Goal: Transaction & Acquisition: Purchase product/service

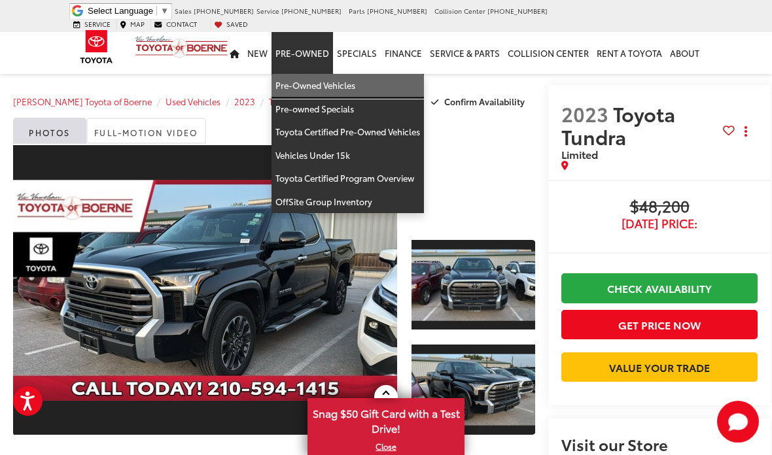
click at [312, 79] on link "Pre-Owned Vehicles" at bounding box center [348, 86] width 152 height 24
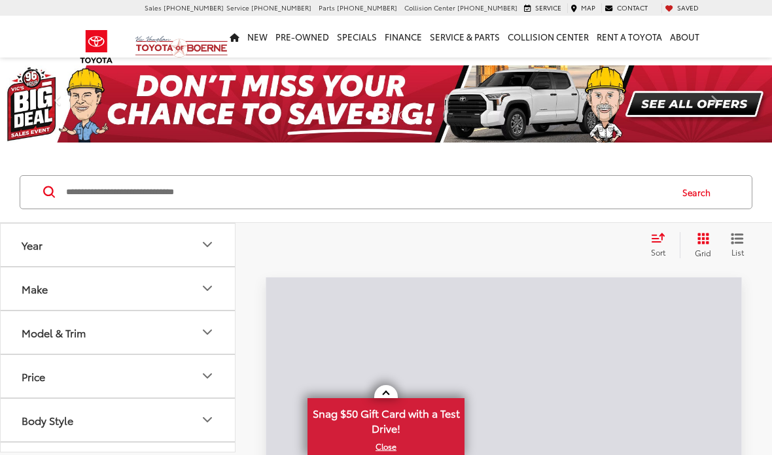
click at [124, 182] on input "Search by Make, Model, or Keyword" at bounding box center [367, 192] width 605 height 31
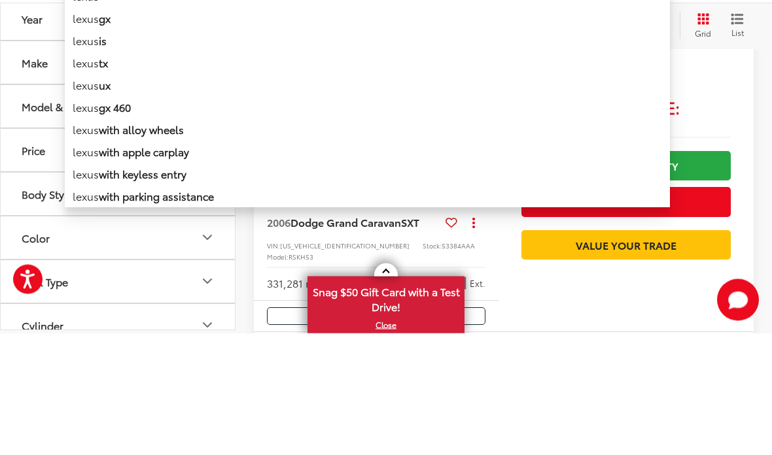
type input "*****"
click at [707, 78] on button "Search" at bounding box center [700, 94] width 60 height 33
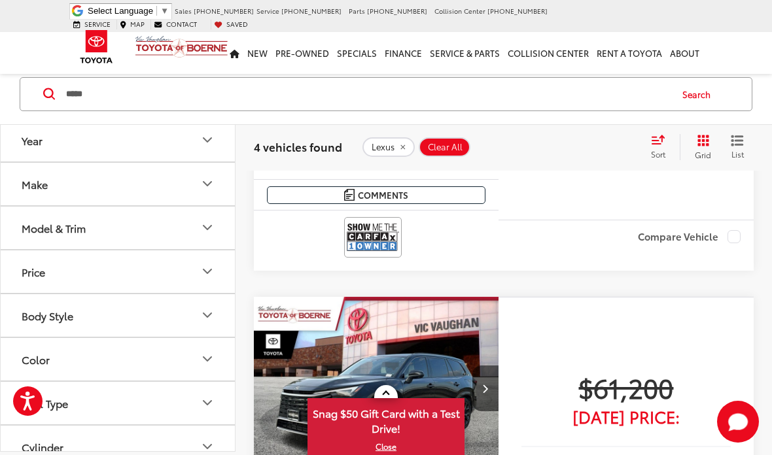
scroll to position [1448, 0]
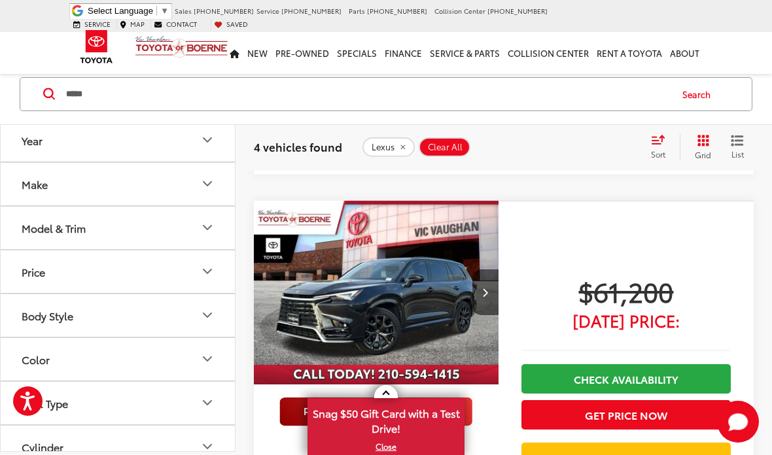
click at [398, 253] on img "2024 Lexus TX 500h F SPORT Premium 0" at bounding box center [376, 293] width 247 height 185
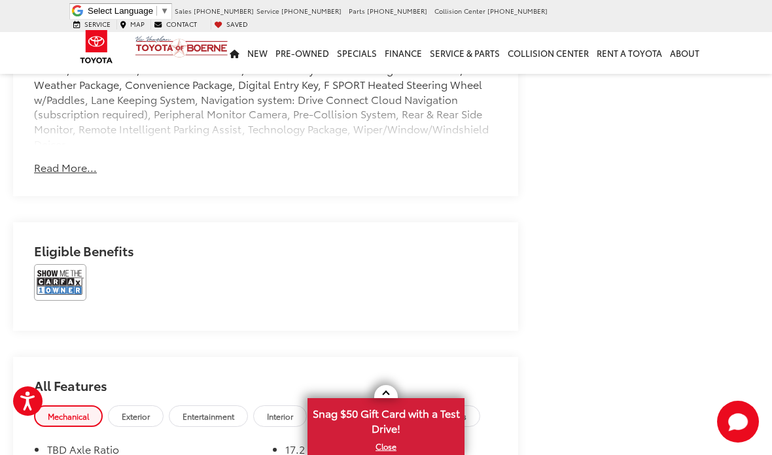
scroll to position [1137, 0]
click at [58, 295] on img at bounding box center [60, 282] width 52 height 37
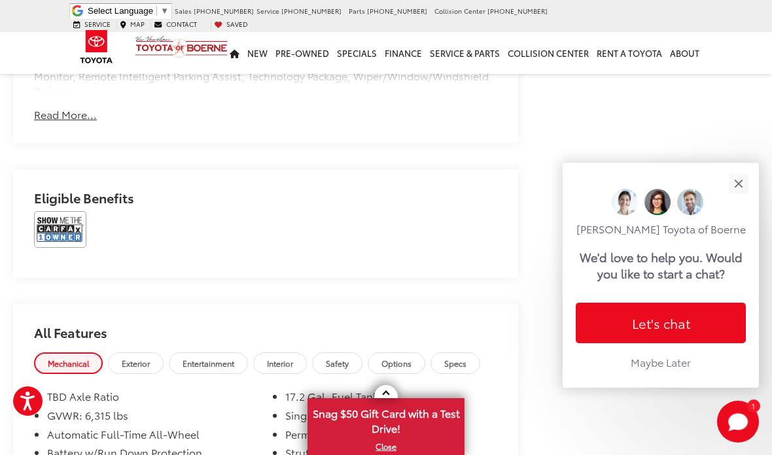
scroll to position [0, 0]
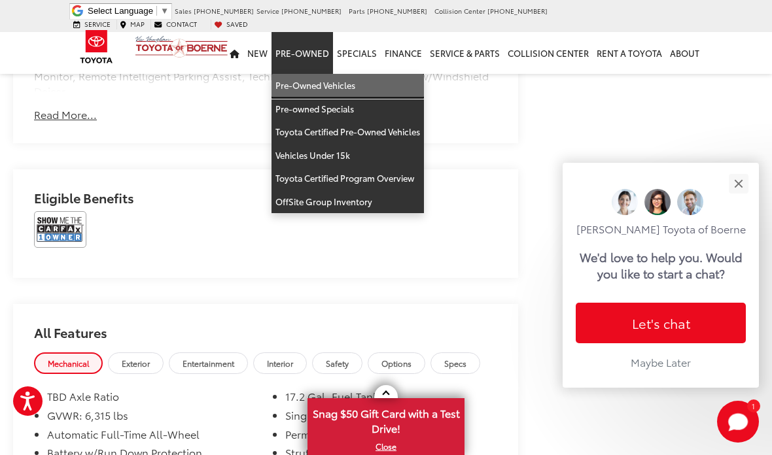
click at [355, 76] on link "Pre-Owned Vehicles" at bounding box center [348, 86] width 152 height 24
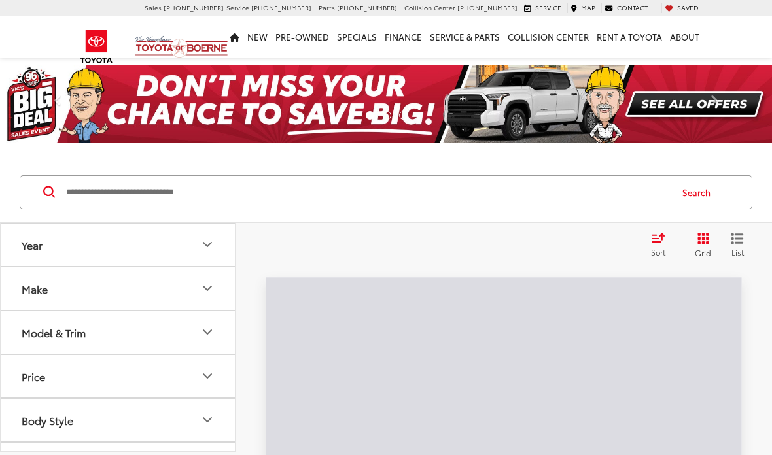
click at [139, 190] on input "Search by Make, Model, or Keyword" at bounding box center [367, 192] width 605 height 31
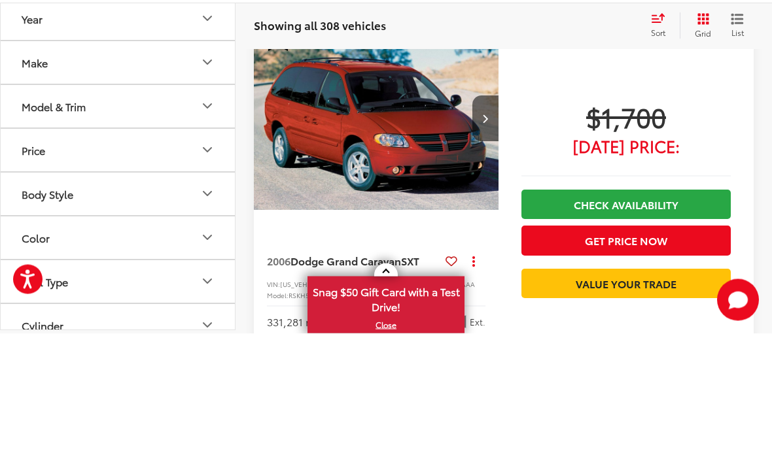
type input "*********"
click at [696, 78] on button "Search" at bounding box center [700, 94] width 60 height 33
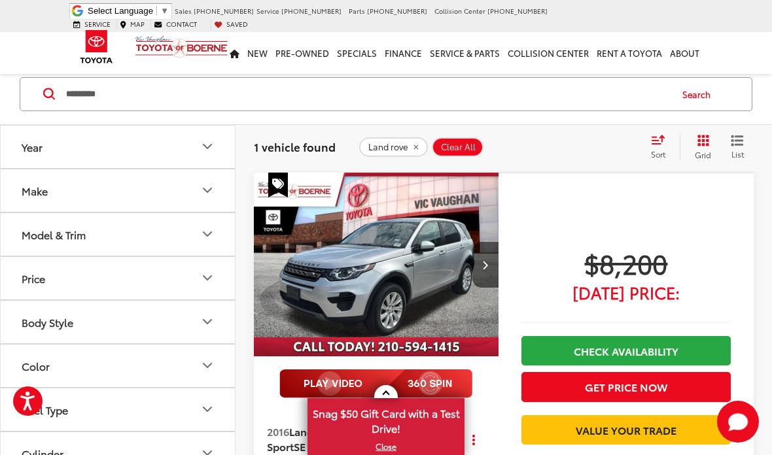
click at [329, 296] on img "2016 Land Rover Discovery Sport SE 0" at bounding box center [376, 265] width 247 height 185
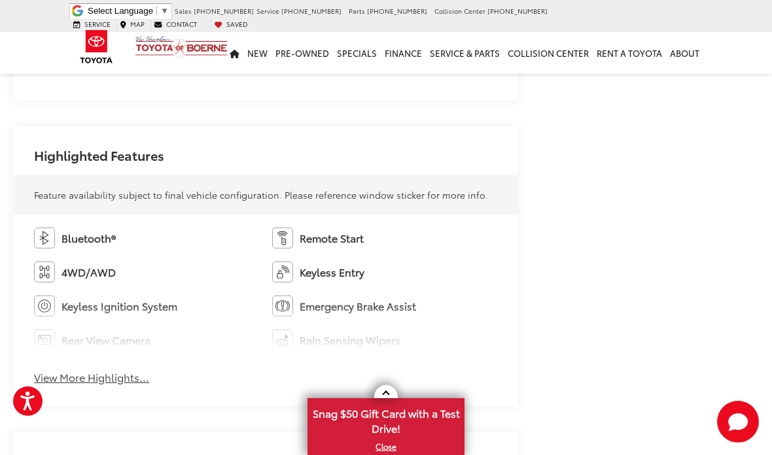
click at [86, 385] on button "View More Highlights..." at bounding box center [91, 377] width 115 height 15
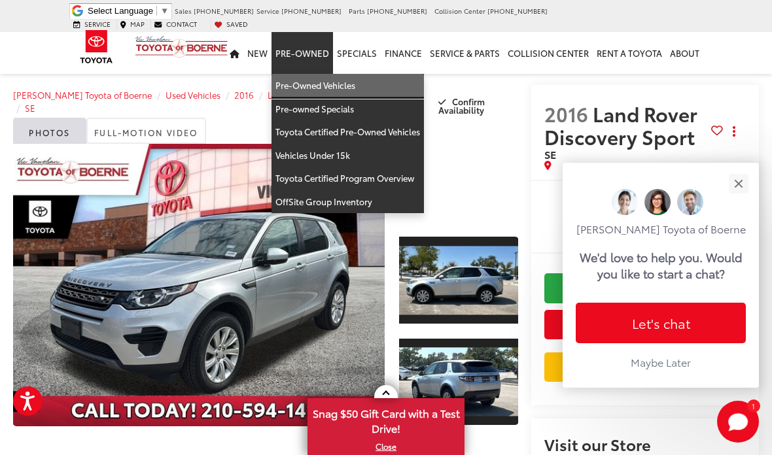
click at [298, 86] on link "Pre-Owned Vehicles" at bounding box center [348, 86] width 152 height 24
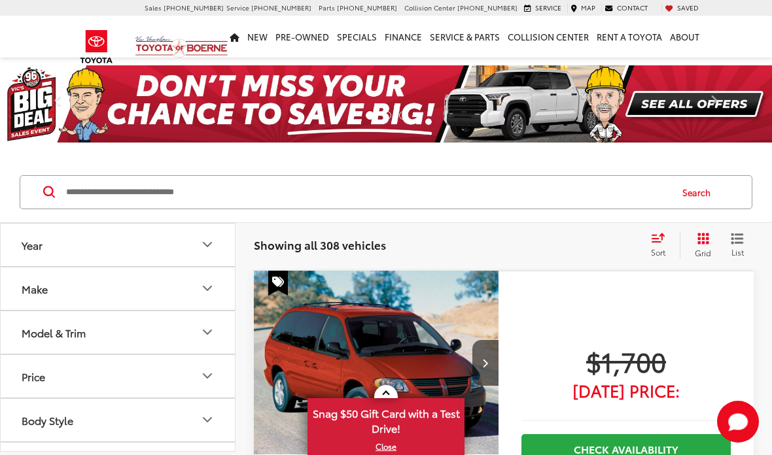
click at [90, 190] on input "Search by Make, Model, or Keyword" at bounding box center [367, 192] width 605 height 31
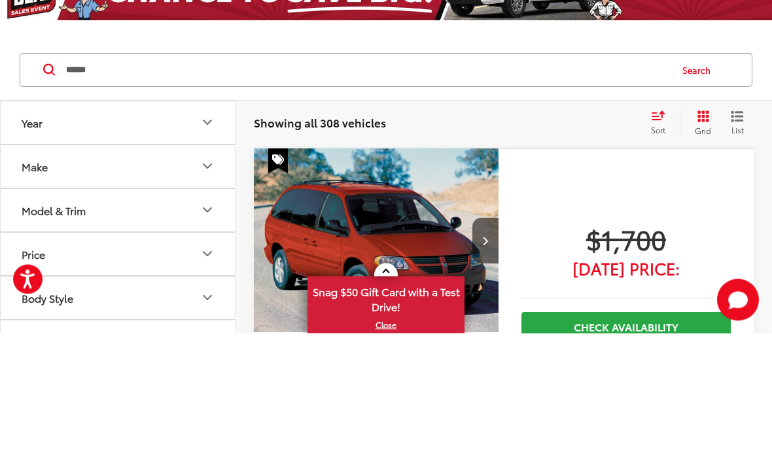
type input "******"
click at [700, 176] on button "Search" at bounding box center [700, 192] width 60 height 33
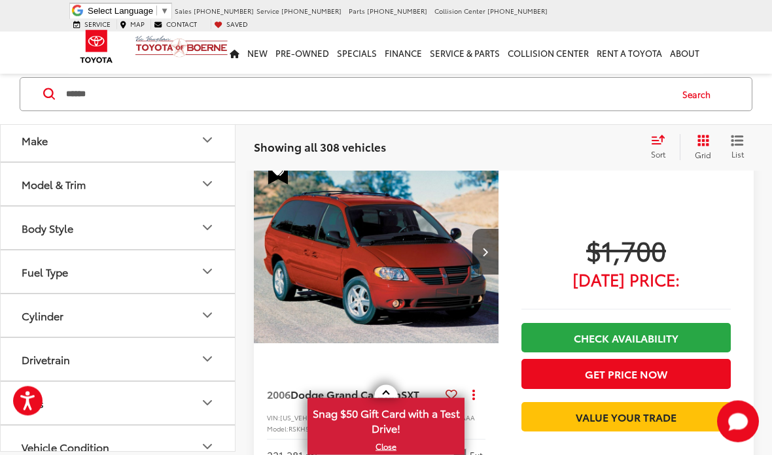
scroll to position [98, 0]
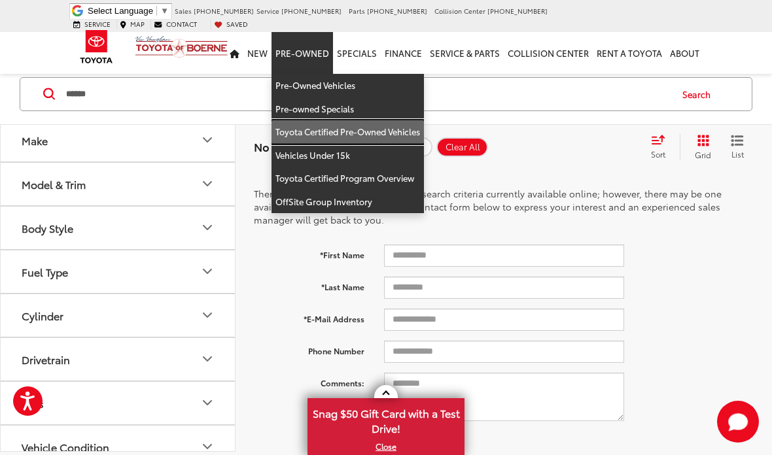
click at [302, 120] on link "Toyota Certified Pre-Owned Vehicles" at bounding box center [348, 132] width 152 height 24
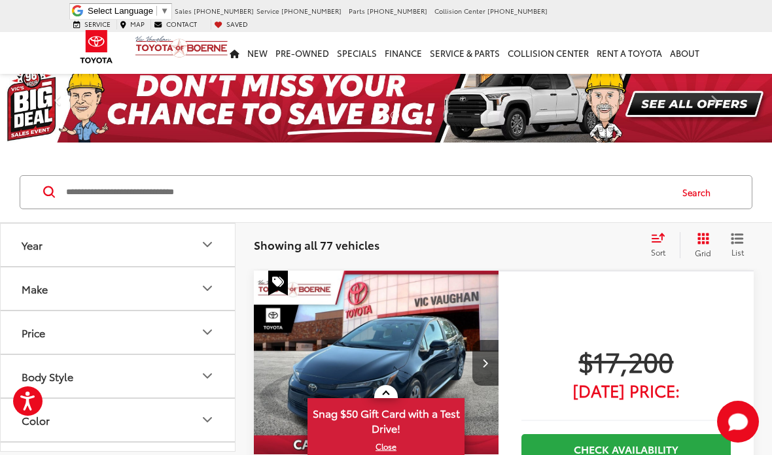
click at [173, 197] on input "Search by Make, Model, or Keyword" at bounding box center [367, 192] width 605 height 31
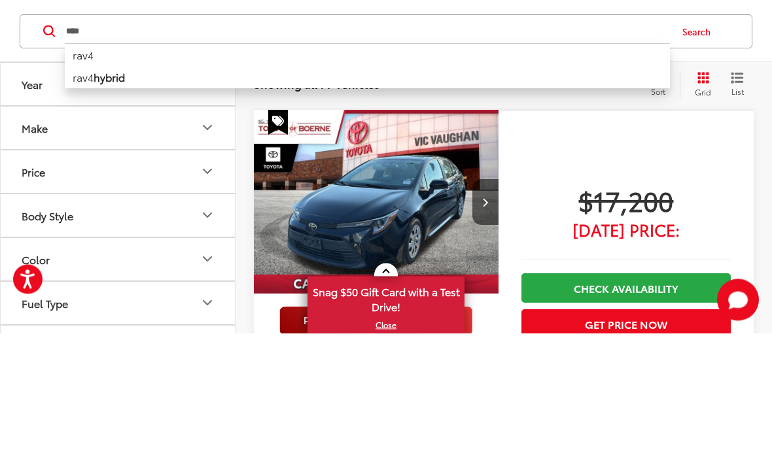
type input "****"
click at [697, 194] on icon "Grid View" at bounding box center [703, 200] width 13 height 13
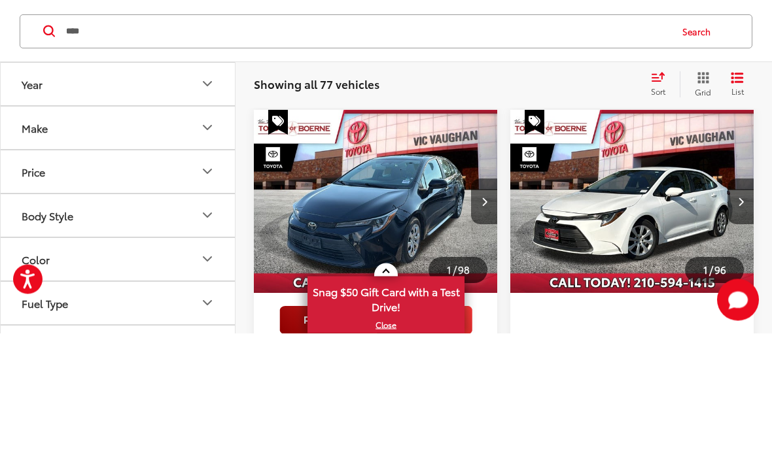
scroll to position [122, 0]
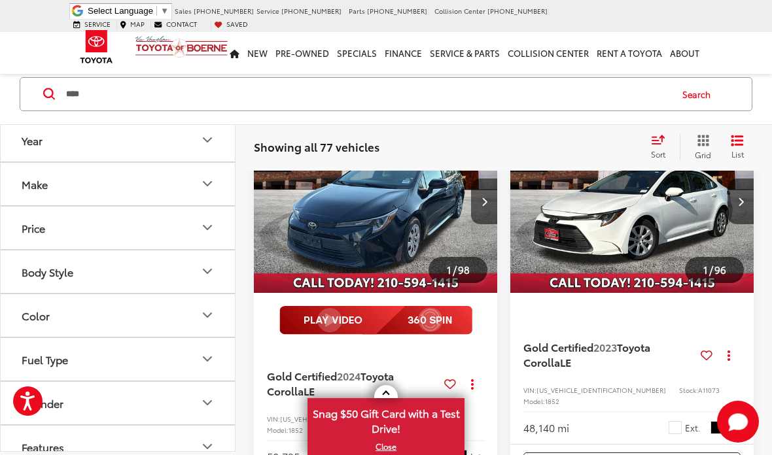
click at [691, 94] on button "Search" at bounding box center [700, 94] width 60 height 33
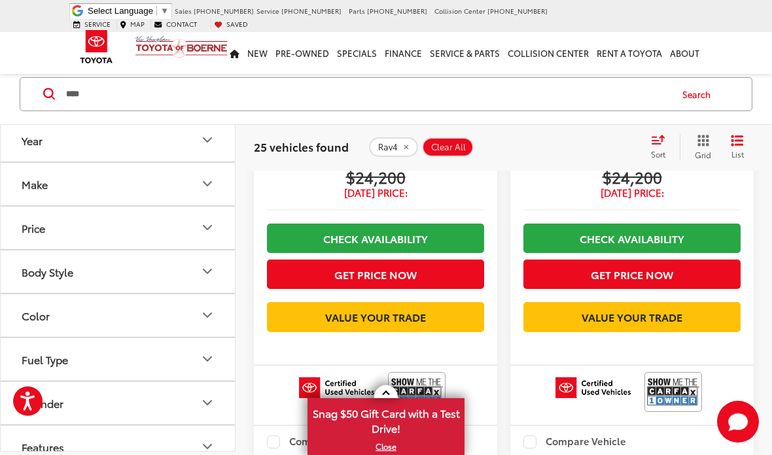
scroll to position [1222, 0]
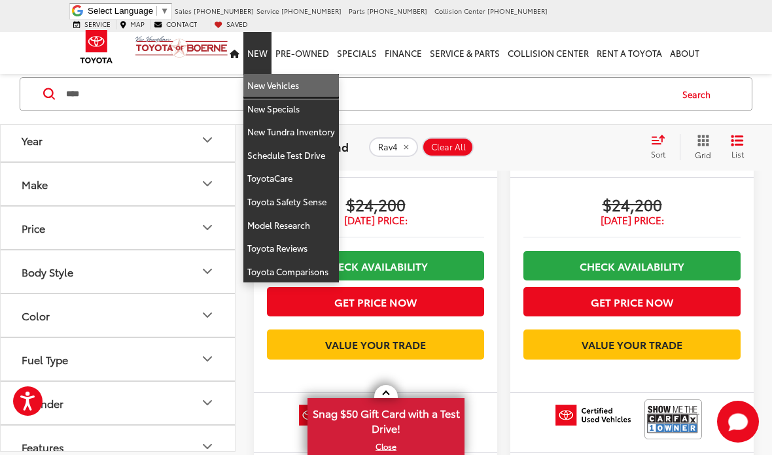
click at [264, 74] on link "New Vehicles" at bounding box center [291, 86] width 96 height 24
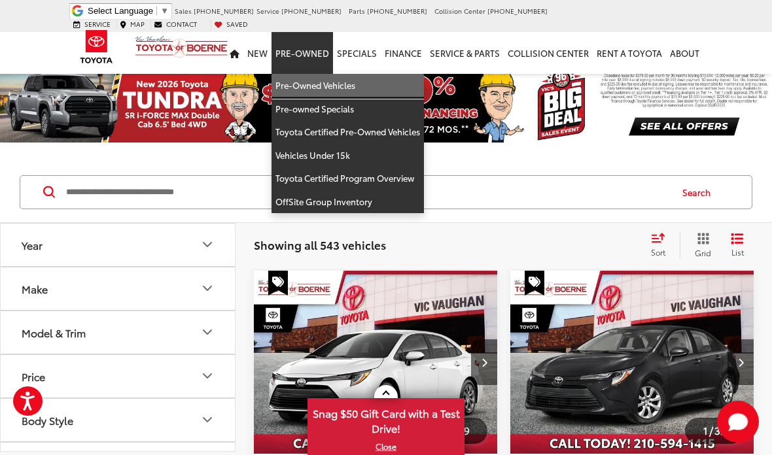
click at [304, 77] on link "Pre-Owned Vehicles" at bounding box center [348, 86] width 152 height 24
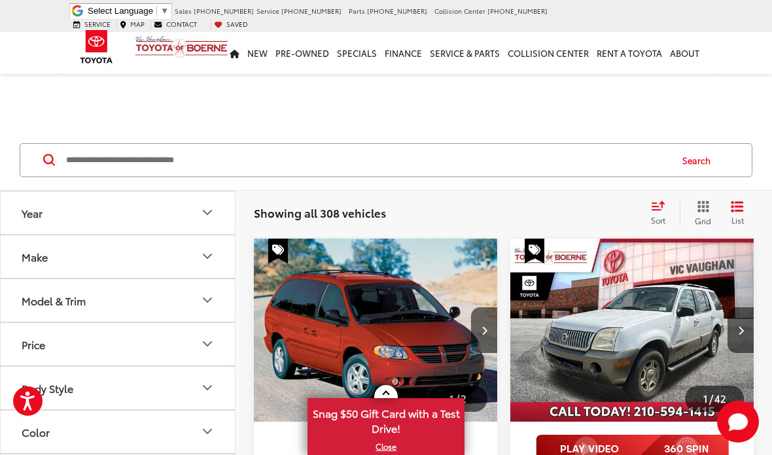
scroll to position [29, 0]
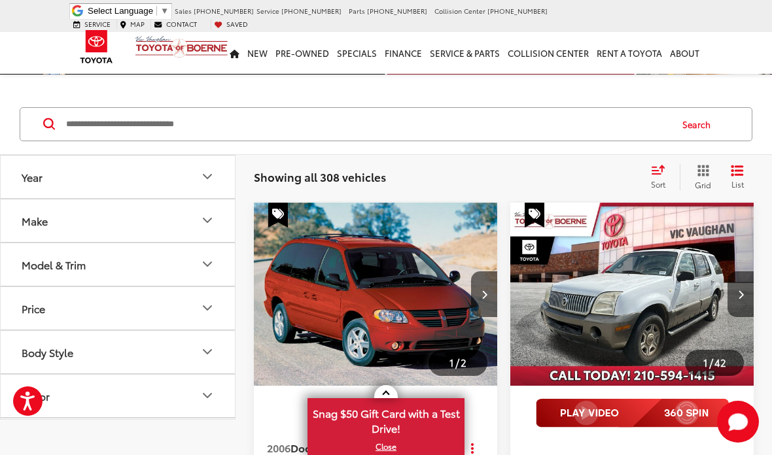
click at [91, 130] on input "Search by Make, Model, or Keyword" at bounding box center [367, 124] width 605 height 31
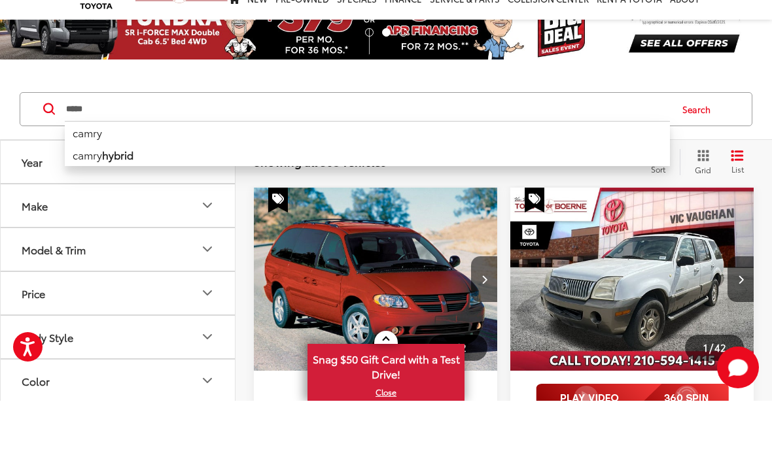
click at [684, 147] on button "Search" at bounding box center [700, 163] width 60 height 33
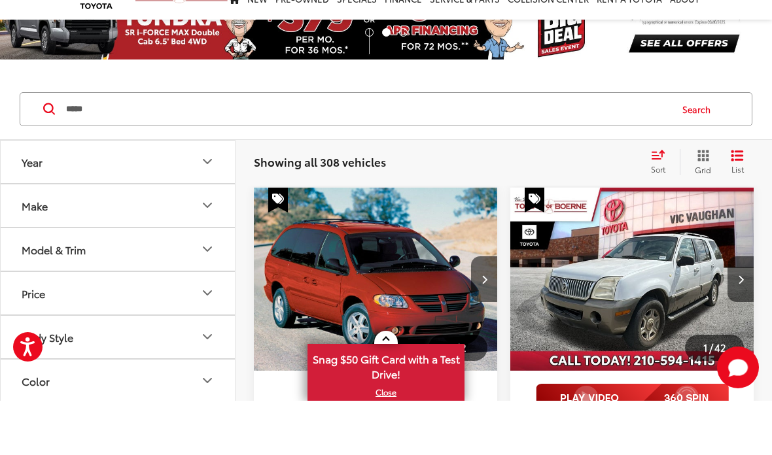
scroll to position [84, 0]
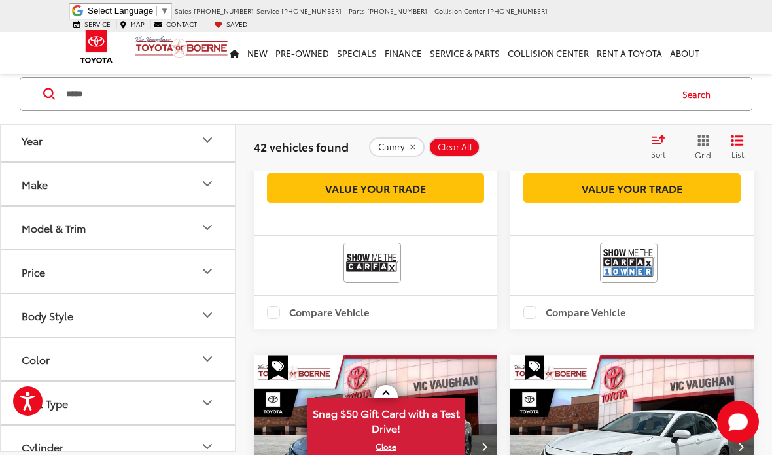
scroll to position [629, 0]
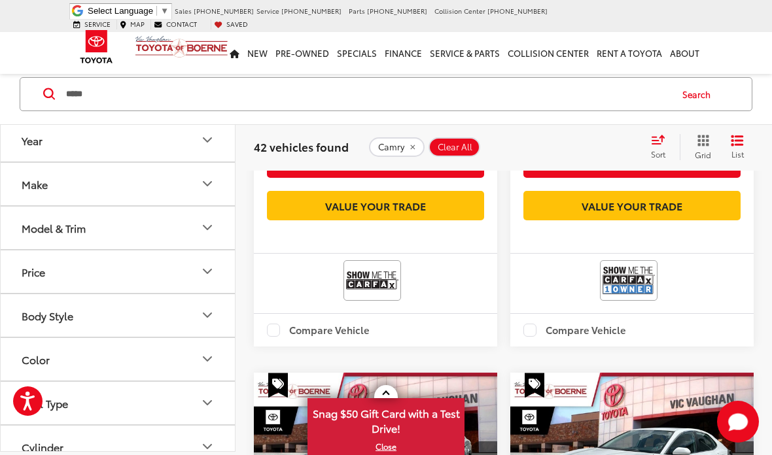
click at [263, 94] on input "*****" at bounding box center [367, 94] width 605 height 31
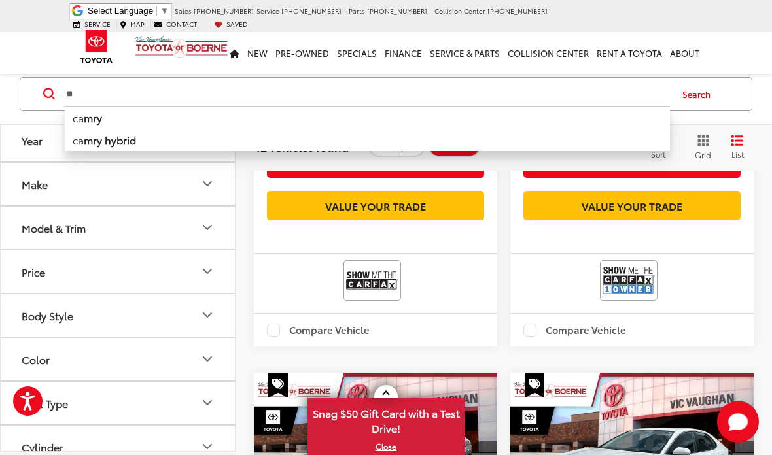
type input "*"
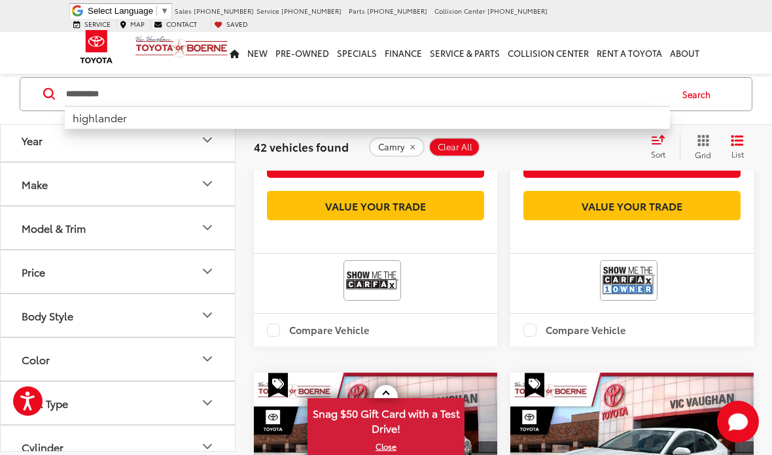
type input "**********"
click at [700, 92] on button "Search" at bounding box center [700, 94] width 60 height 33
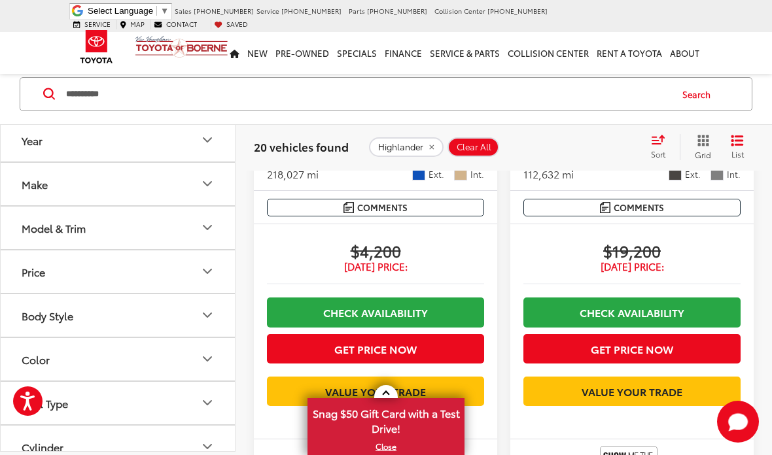
scroll to position [397, 0]
